Goal: Task Accomplishment & Management: Complete application form

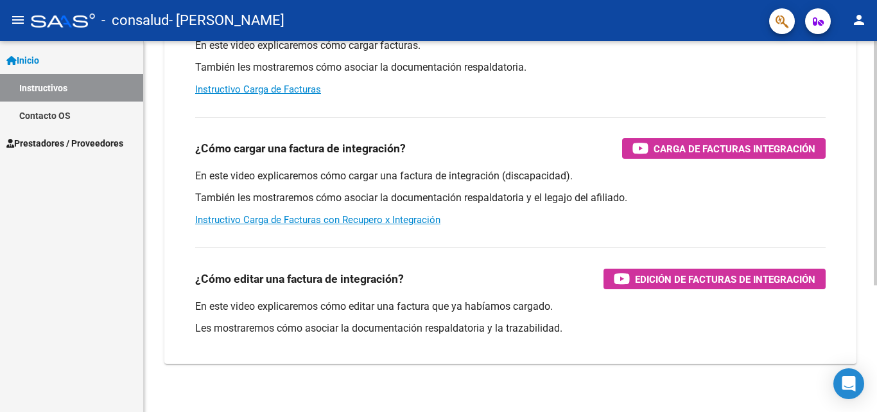
scroll to position [193, 0]
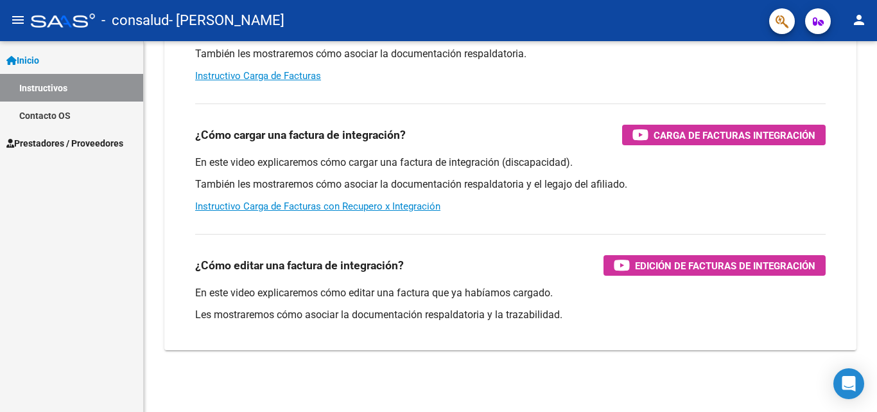
click at [81, 138] on span "Prestadores / Proveedores" at bounding box center [64, 143] width 117 height 14
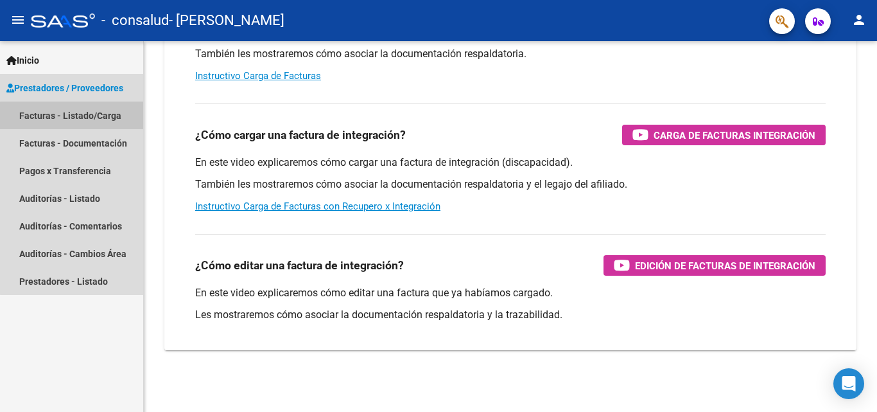
click at [81, 116] on link "Facturas - Listado/Carga" at bounding box center [71, 115] width 143 height 28
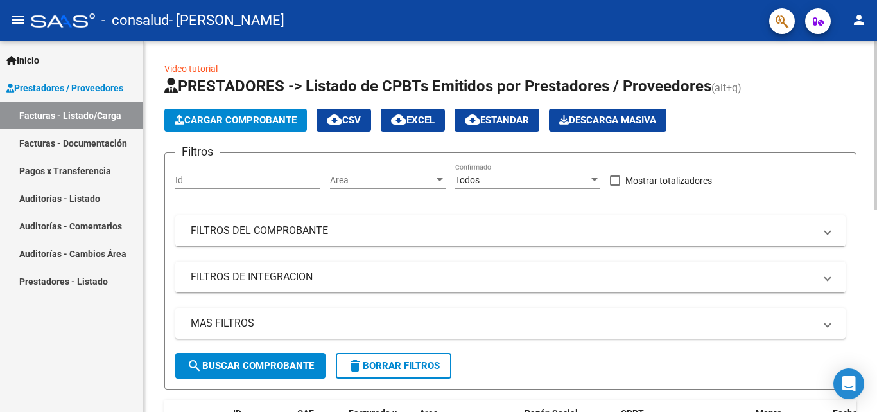
click at [241, 120] on span "Cargar Comprobante" at bounding box center [236, 120] width 122 height 12
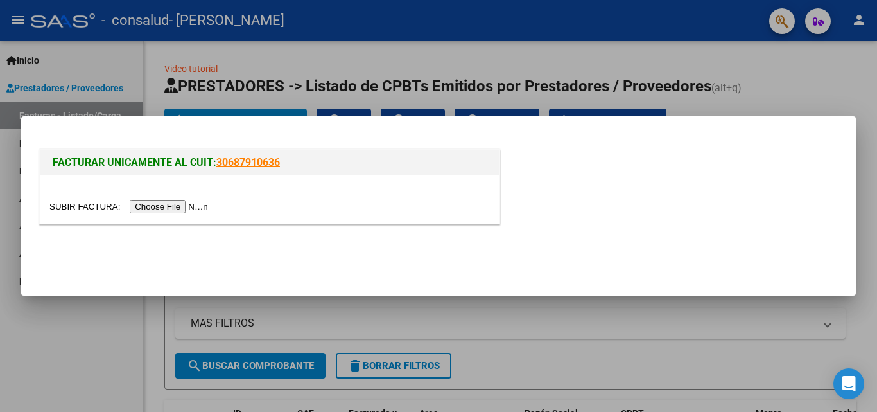
click at [172, 205] on input "file" at bounding box center [130, 206] width 162 height 13
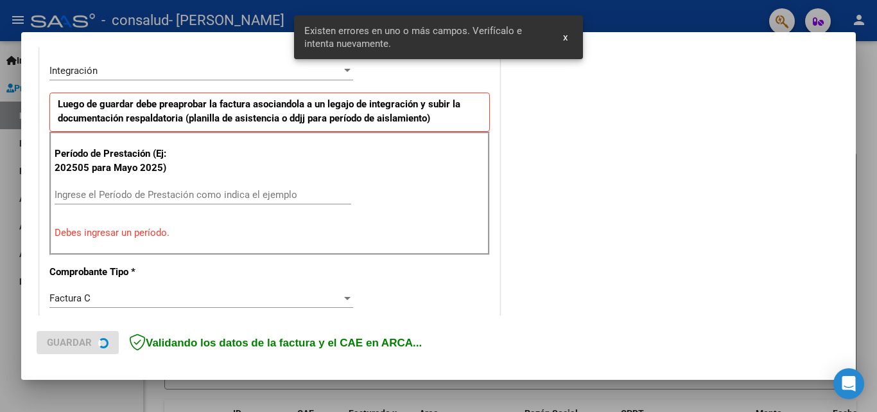
scroll to position [314, 0]
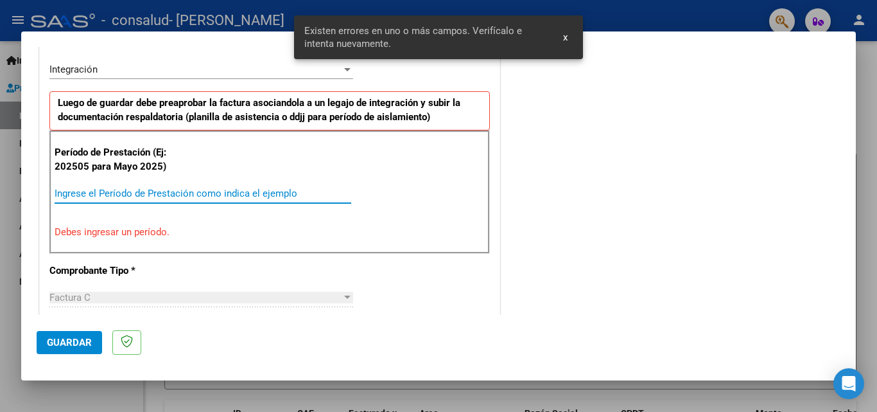
click at [69, 193] on input "Ingrese el Período de Prestación como indica el ejemplo" at bounding box center [203, 194] width 297 height 12
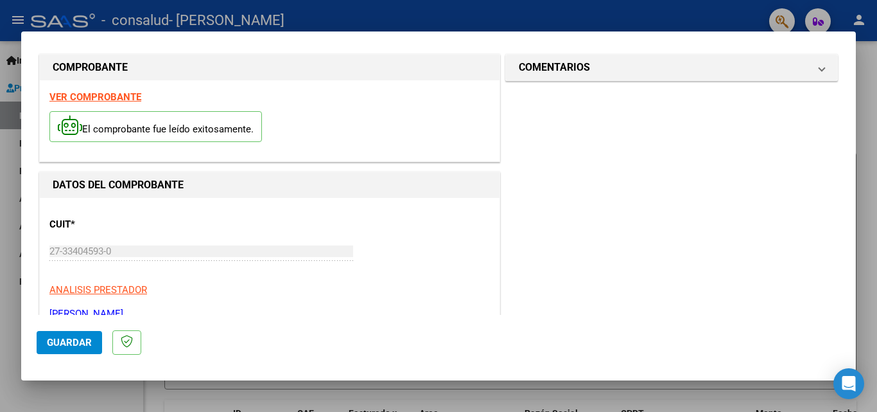
scroll to position [0, 0]
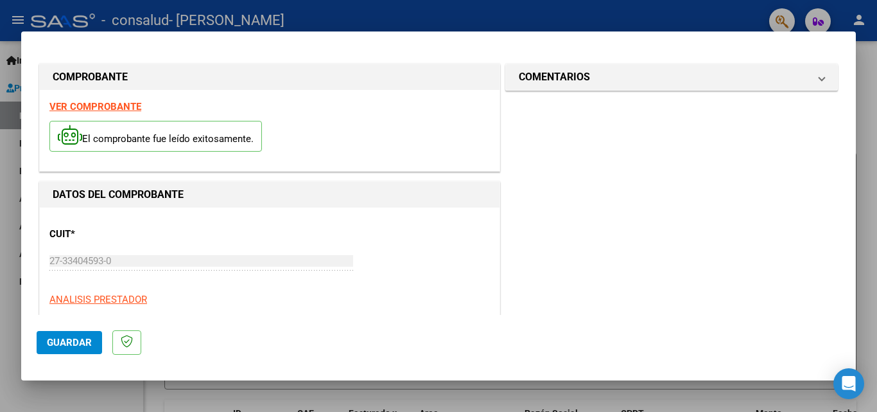
type input "202508"
click at [61, 347] on span "Guardar" at bounding box center [69, 342] width 45 height 12
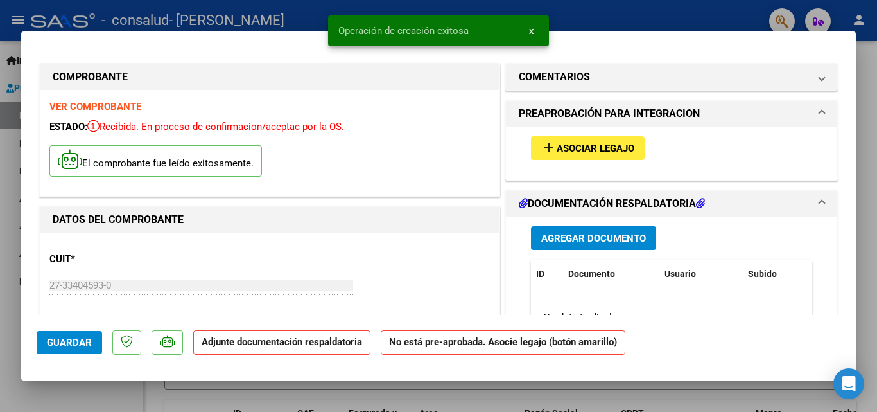
click at [588, 241] on span "Agregar Documento" at bounding box center [593, 238] width 105 height 12
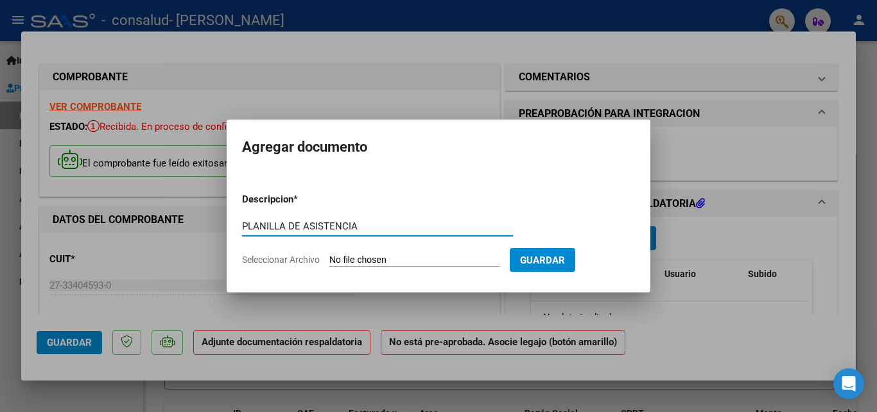
type input "PLANILLA DE ASISTENCIA"
click at [367, 258] on input "Seleccionar Archivo" at bounding box center [414, 260] width 170 height 12
type input "C:\fakepath\PLANILLA FONOAUDIOLOGIA (3).jpeg"
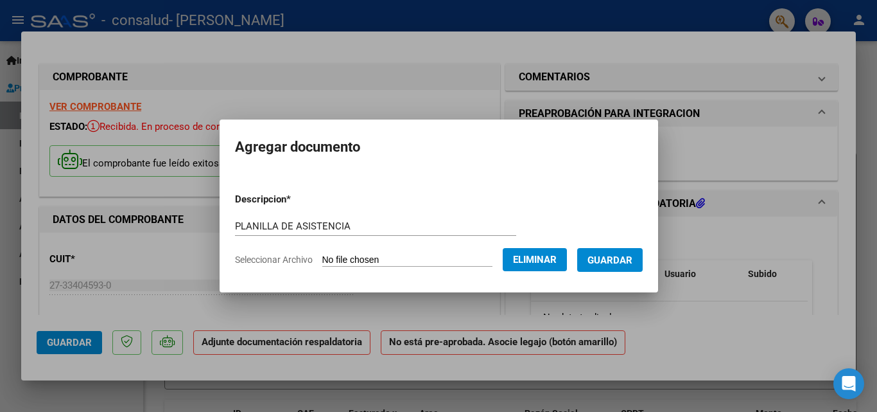
click at [616, 258] on span "Guardar" at bounding box center [610, 260] width 45 height 12
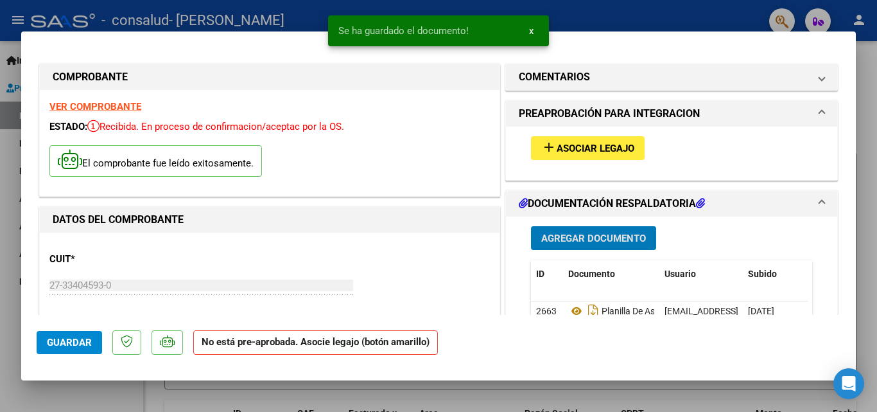
click at [591, 142] on span "add Asociar Legajo" at bounding box center [587, 148] width 93 height 12
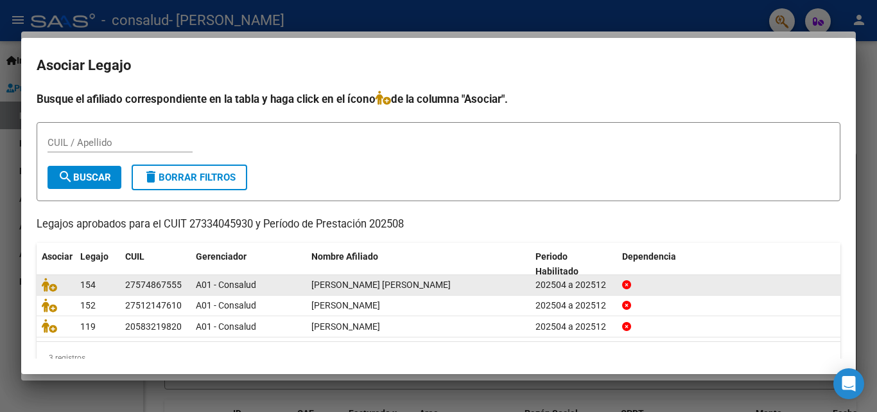
click at [65, 288] on div at bounding box center [56, 284] width 28 height 15
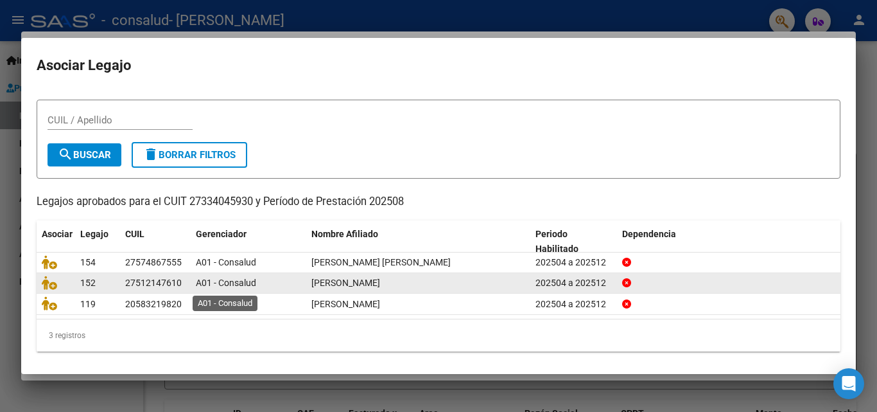
scroll to position [28, 0]
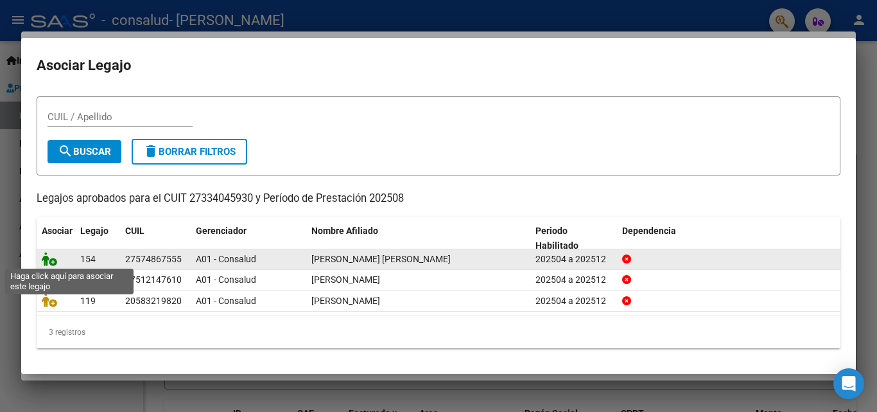
click at [51, 260] on icon at bounding box center [49, 259] width 15 height 14
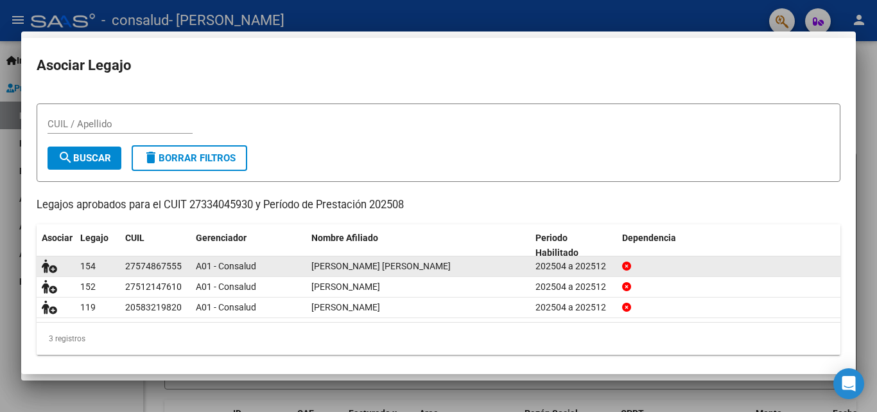
scroll to position [0, 0]
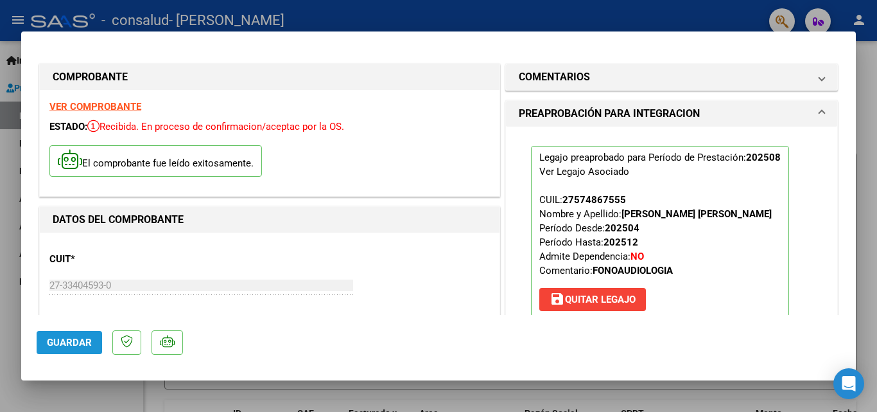
click at [72, 338] on span "Guardar" at bounding box center [69, 342] width 45 height 12
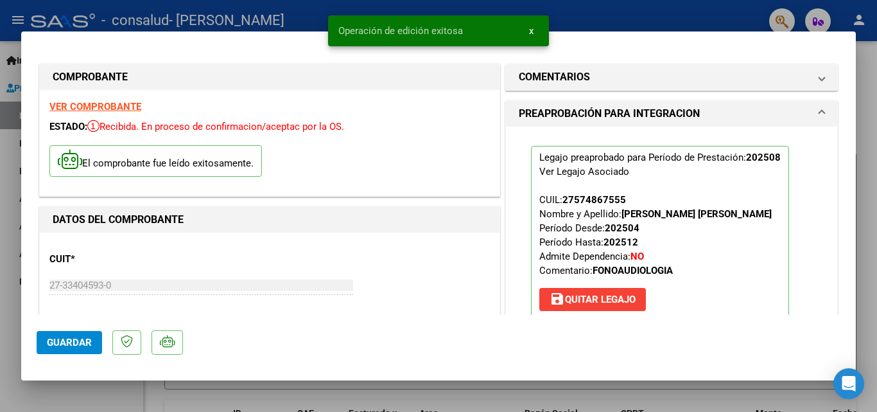
click at [65, 342] on span "Guardar" at bounding box center [69, 342] width 45 height 12
click at [578, 14] on div at bounding box center [438, 206] width 877 height 412
type input "$ 0,00"
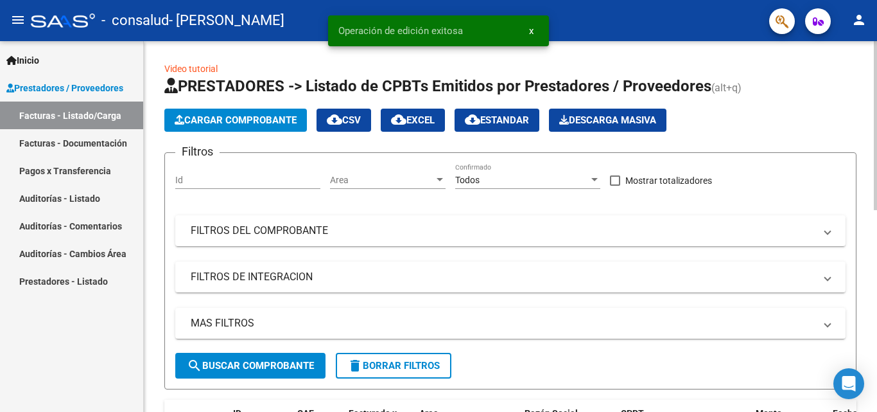
click at [216, 123] on span "Cargar Comprobante" at bounding box center [236, 120] width 122 height 12
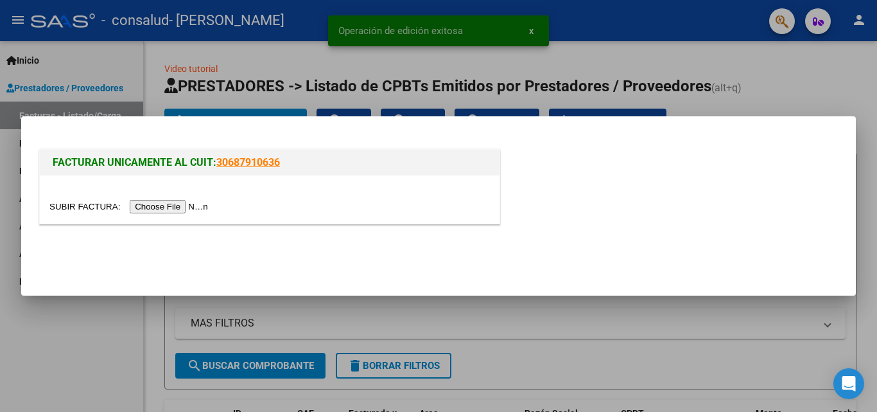
click at [148, 207] on input "file" at bounding box center [130, 206] width 162 height 13
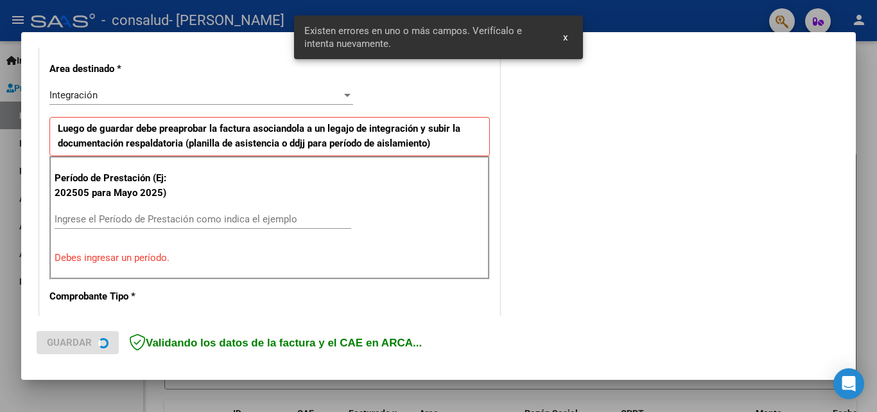
scroll to position [381, 0]
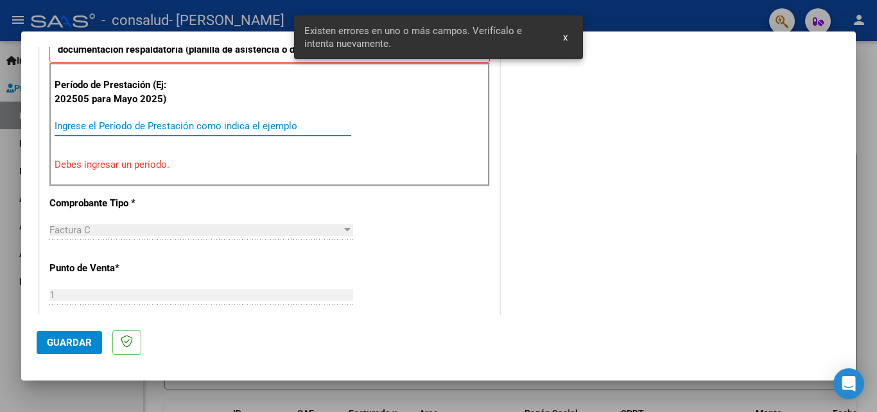
click at [87, 125] on input "Ingrese el Período de Prestación como indica el ejemplo" at bounding box center [203, 126] width 297 height 12
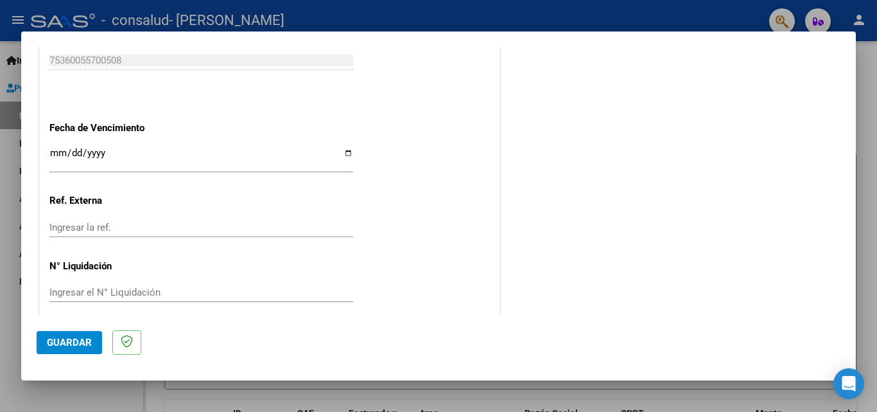
scroll to position [862, 0]
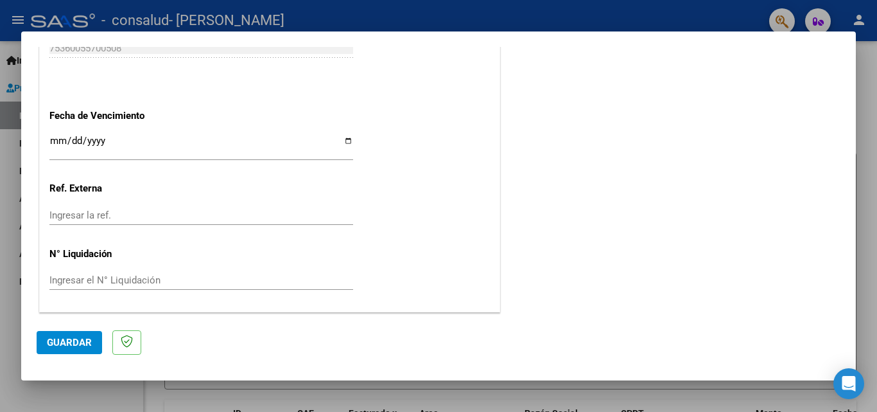
type input "202508"
click at [76, 344] on span "Guardar" at bounding box center [69, 342] width 45 height 12
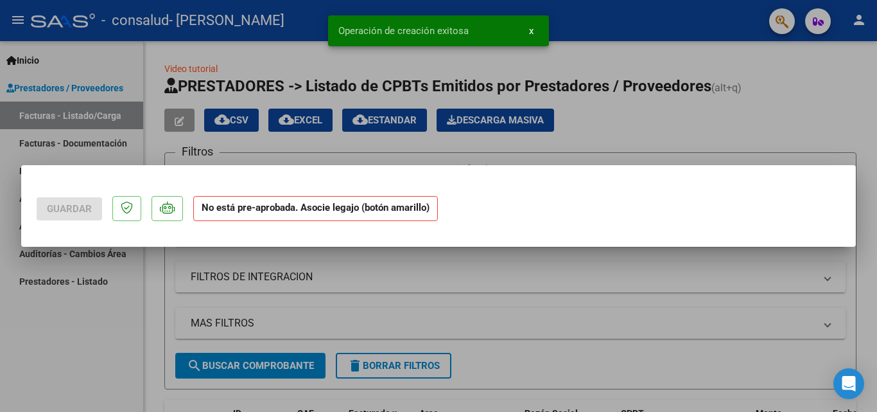
scroll to position [0, 0]
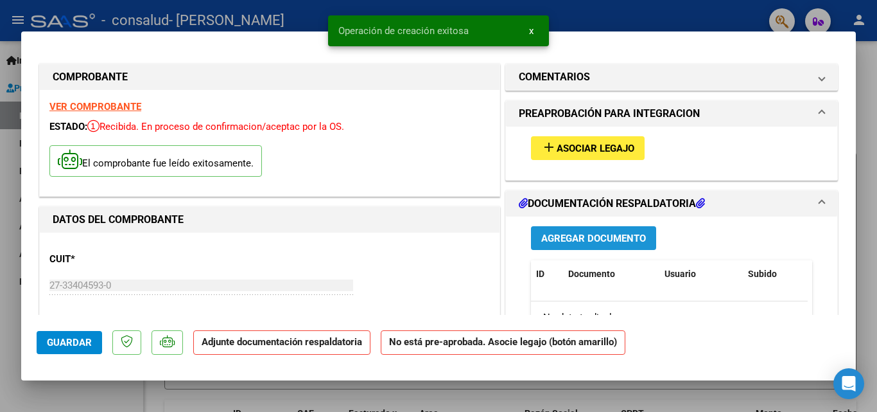
click at [617, 240] on span "Agregar Documento" at bounding box center [593, 238] width 105 height 12
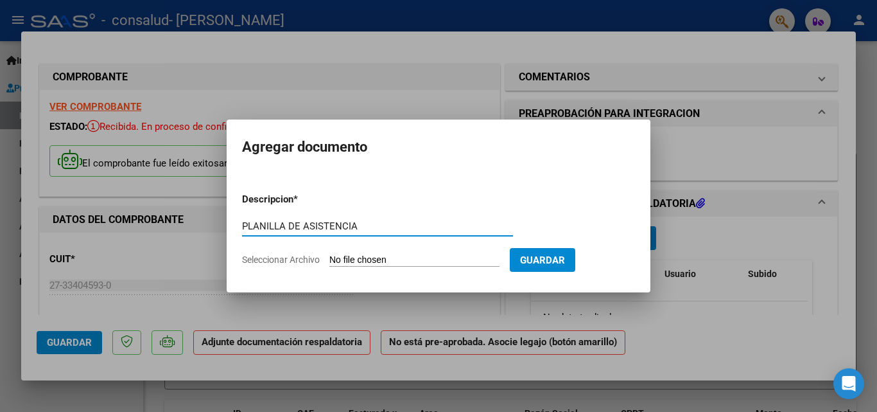
type input "PLANILLA DE ASISTENCIA"
click at [421, 259] on input "Seleccionar Archivo" at bounding box center [414, 260] width 170 height 12
type input "C:\fakepath\Planilla [PERSON_NAME].pdf"
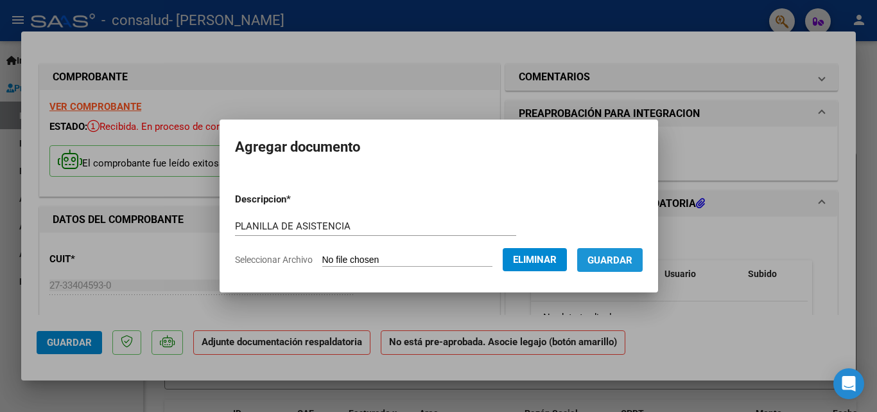
click at [628, 262] on span "Guardar" at bounding box center [610, 260] width 45 height 12
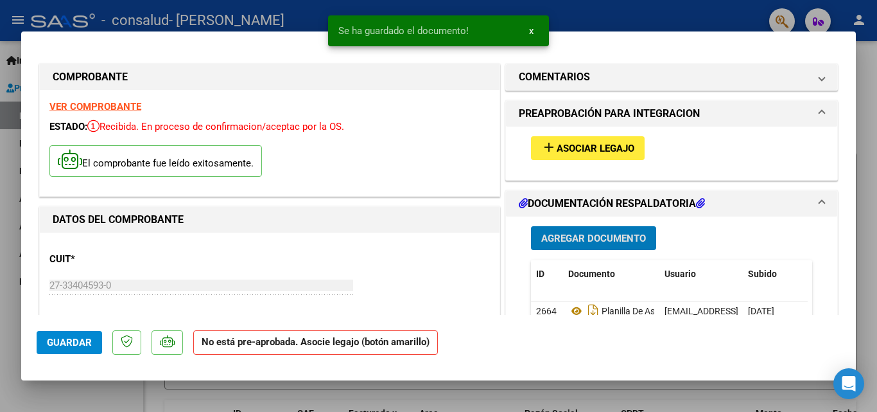
click at [598, 141] on button "add Asociar Legajo" at bounding box center [588, 148] width 114 height 24
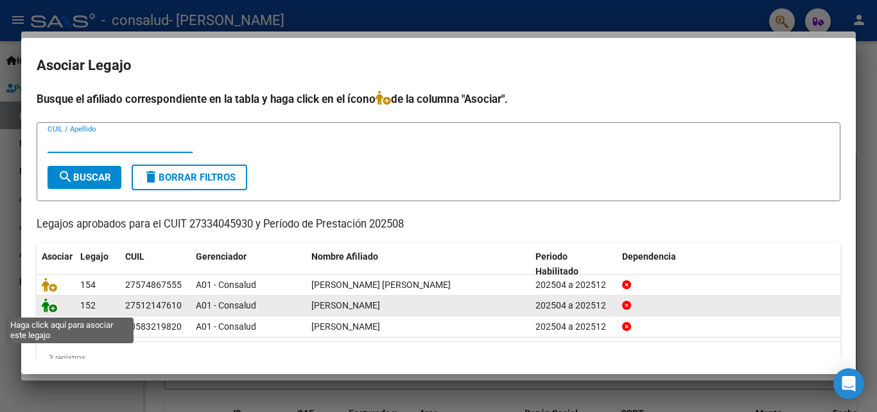
click at [48, 308] on icon at bounding box center [49, 305] width 15 height 14
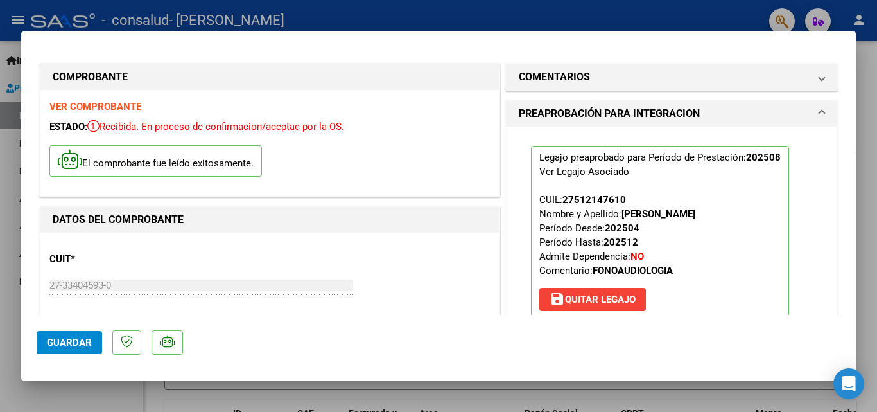
click at [74, 342] on span "Guardar" at bounding box center [69, 342] width 45 height 12
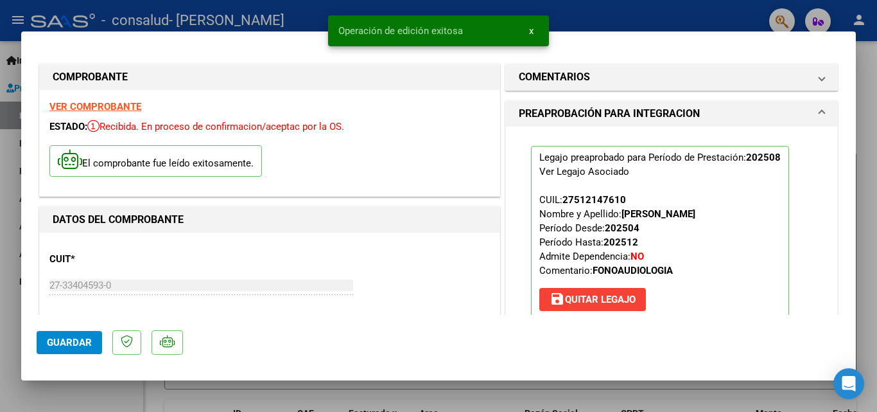
click at [591, 13] on div at bounding box center [438, 206] width 877 height 412
type input "$ 0,00"
